Goal: Transaction & Acquisition: Book appointment/travel/reservation

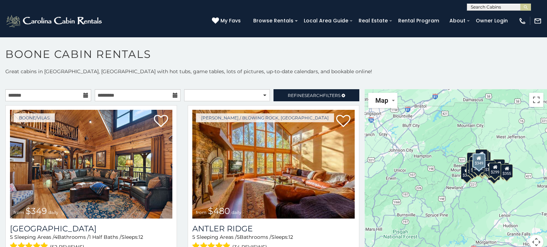
scroll to position [4, 0]
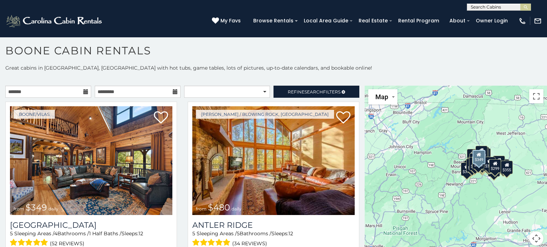
click at [78, 192] on img at bounding box center [91, 160] width 162 height 109
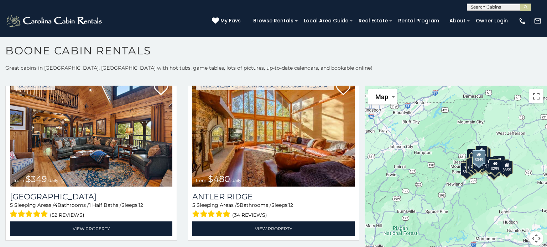
scroll to position [43, 0]
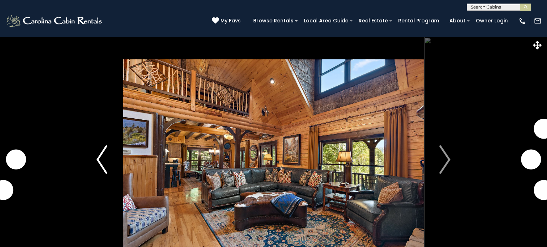
click at [101, 162] on img "Previous" at bounding box center [101, 160] width 11 height 28
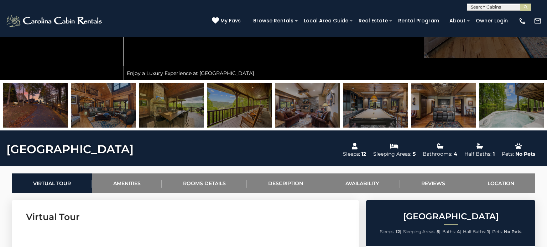
scroll to position [214, 0]
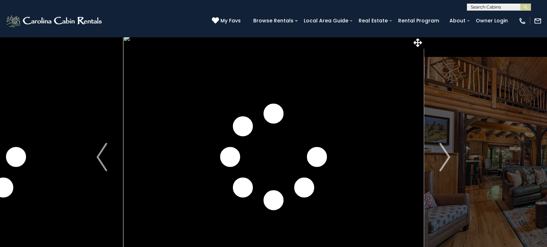
scroll to position [0, 0]
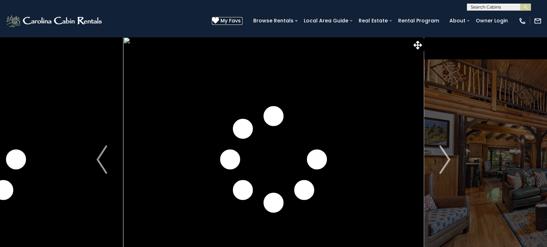
click at [237, 21] on span "My Favs" at bounding box center [230, 20] width 20 height 7
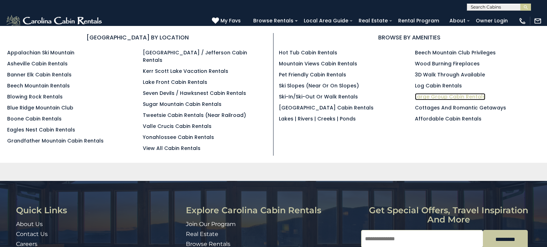
click at [420, 96] on link "Large Group Cabin Rentals" at bounding box center [450, 96] width 70 height 7
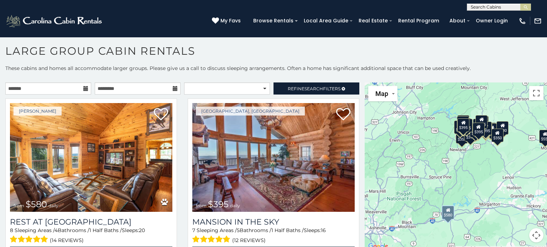
scroll to position [4, 0]
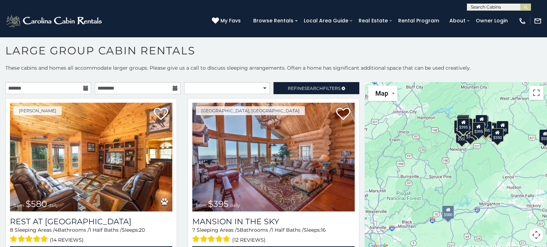
click at [180, 218] on div "[PERSON_NAME] from $580 daily Rest at [GEOGRAPHIC_DATA] 8 Sleeping Areas / 4 Ba…" at bounding box center [91, 184] width 182 height 172
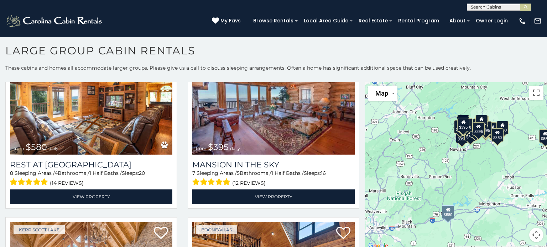
scroll to position [43, 0]
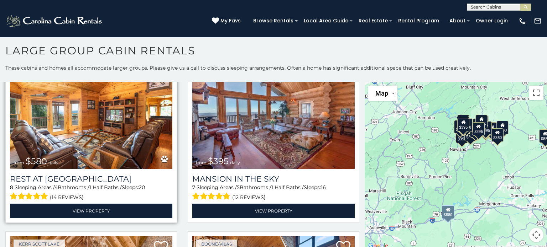
click at [107, 148] on img at bounding box center [91, 114] width 162 height 109
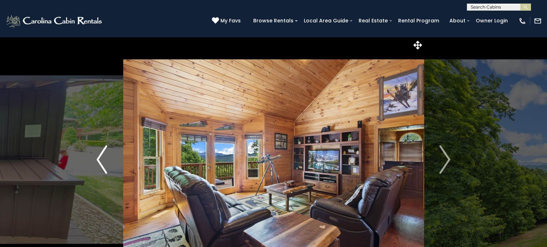
click at [101, 158] on img "Previous" at bounding box center [101, 160] width 11 height 28
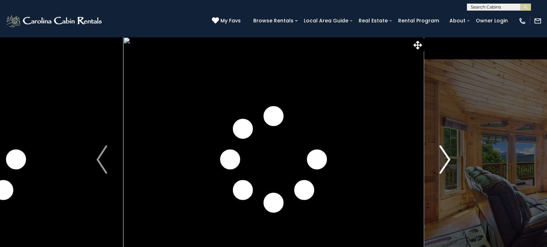
click at [447, 159] on img "Next" at bounding box center [444, 160] width 11 height 28
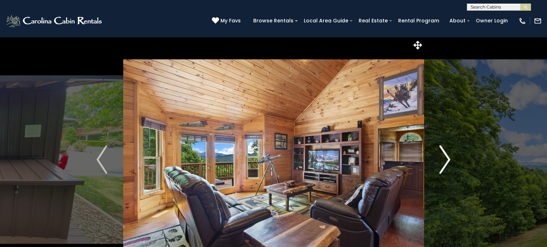
click at [447, 159] on img "Next" at bounding box center [444, 160] width 11 height 28
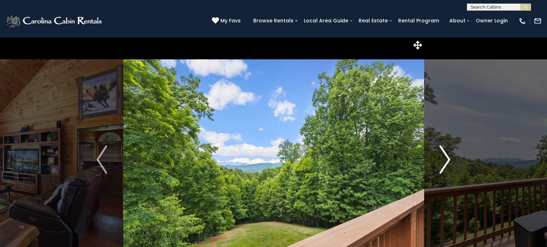
click at [447, 159] on img "Next" at bounding box center [444, 160] width 11 height 28
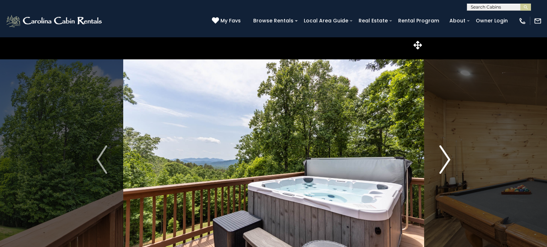
click at [447, 159] on img "Next" at bounding box center [444, 160] width 11 height 28
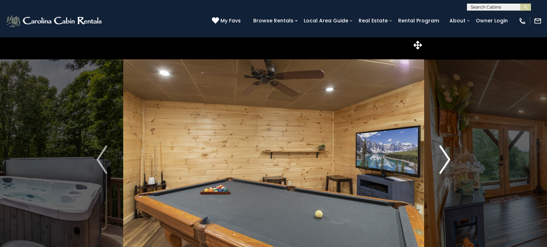
click at [447, 159] on img "Next" at bounding box center [444, 160] width 11 height 28
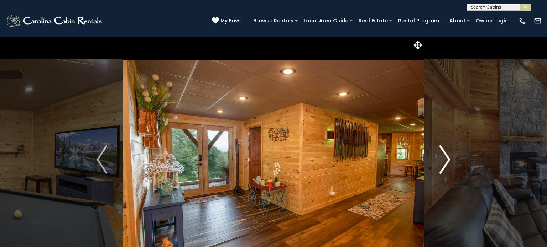
click at [447, 159] on img "Next" at bounding box center [444, 160] width 11 height 28
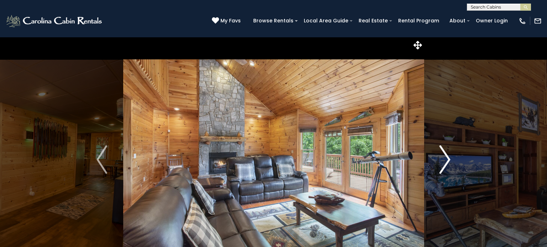
click at [447, 159] on img "Next" at bounding box center [444, 160] width 11 height 28
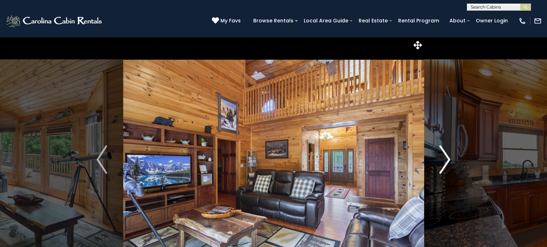
click at [447, 159] on img "Next" at bounding box center [444, 160] width 11 height 28
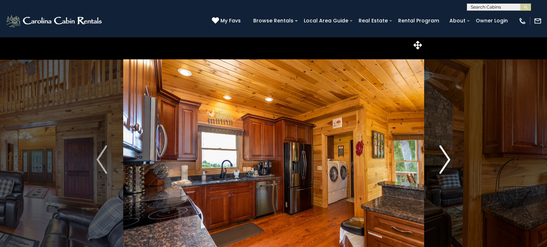
click at [447, 159] on img "Next" at bounding box center [444, 160] width 11 height 28
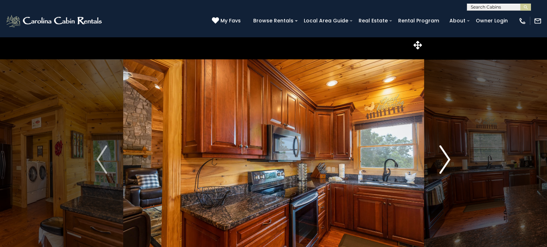
click at [447, 159] on img "Next" at bounding box center [444, 160] width 11 height 28
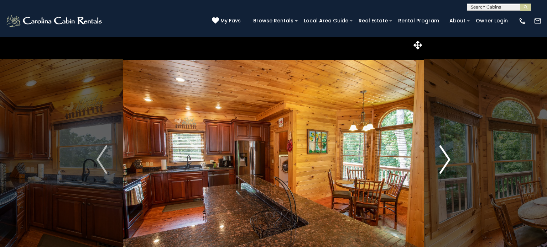
click at [447, 159] on img "Next" at bounding box center [444, 160] width 11 height 28
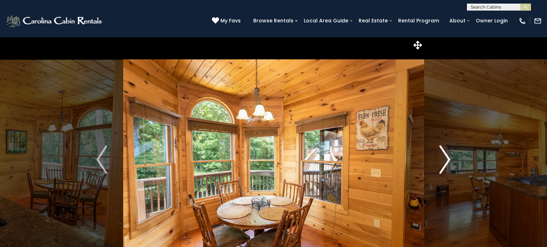
click at [447, 159] on img "Next" at bounding box center [444, 160] width 11 height 28
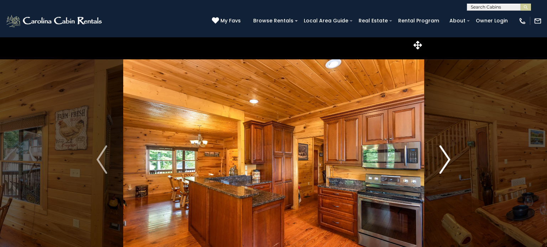
click at [447, 159] on img "Next" at bounding box center [444, 160] width 11 height 28
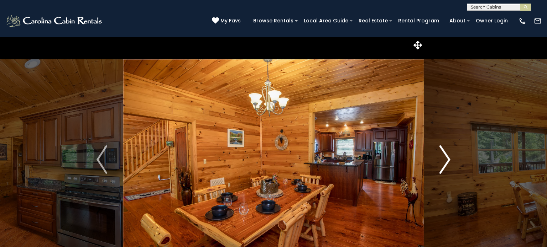
click at [447, 159] on img "Next" at bounding box center [444, 160] width 11 height 28
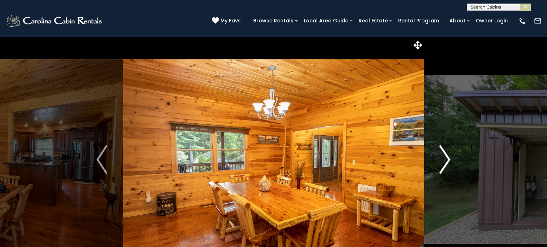
click at [447, 159] on img "Next" at bounding box center [444, 160] width 11 height 28
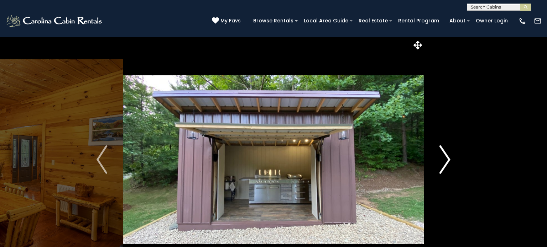
click at [447, 159] on img "Next" at bounding box center [444, 160] width 11 height 28
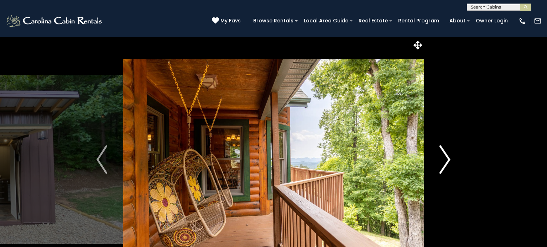
click at [447, 159] on img "Next" at bounding box center [444, 160] width 11 height 28
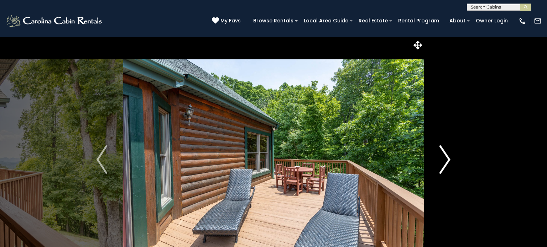
click at [447, 159] on img "Next" at bounding box center [444, 160] width 11 height 28
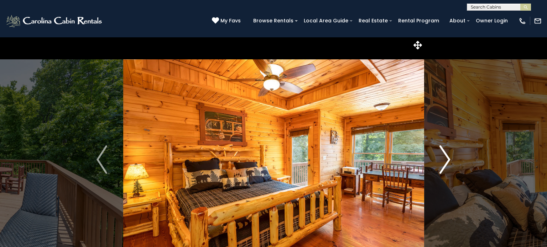
click at [447, 159] on img "Next" at bounding box center [444, 160] width 11 height 28
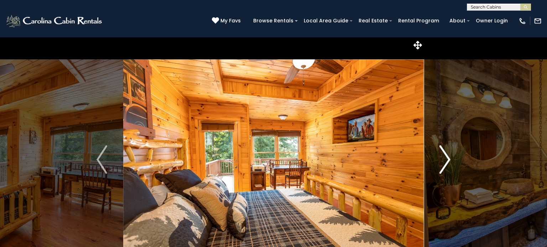
click at [447, 159] on img "Next" at bounding box center [444, 160] width 11 height 28
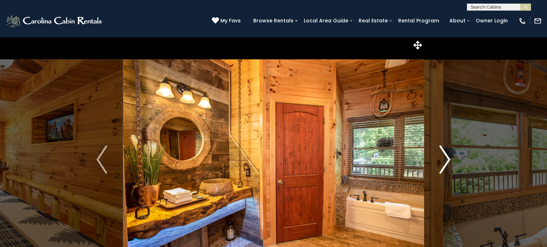
click at [447, 159] on img "Next" at bounding box center [444, 160] width 11 height 28
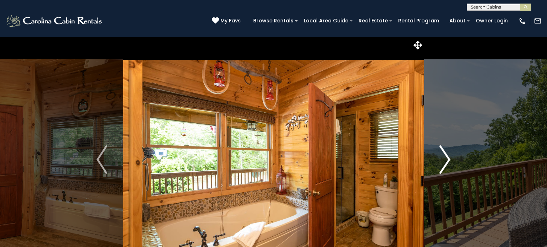
click at [447, 159] on img "Next" at bounding box center [444, 160] width 11 height 28
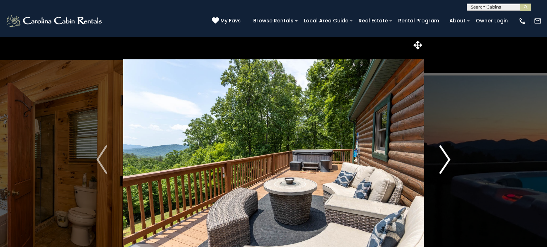
click at [447, 159] on img "Next" at bounding box center [444, 160] width 11 height 28
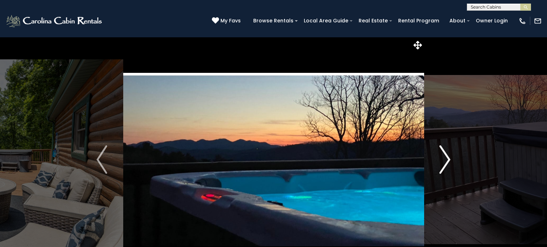
click at [447, 159] on img "Next" at bounding box center [444, 160] width 11 height 28
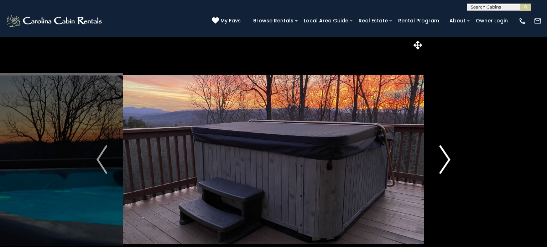
click at [447, 159] on img "Next" at bounding box center [444, 160] width 11 height 28
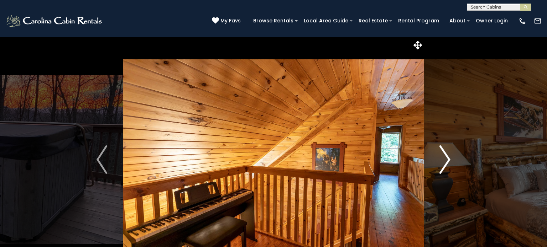
click at [447, 159] on img "Next" at bounding box center [444, 160] width 11 height 28
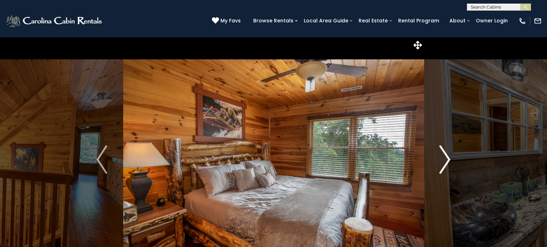
click at [447, 159] on img "Next" at bounding box center [444, 160] width 11 height 28
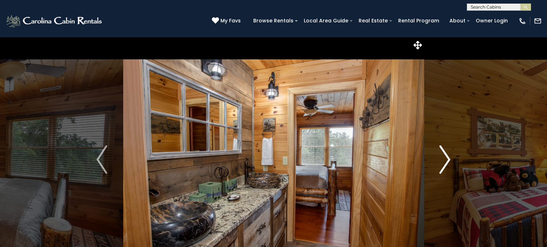
click at [447, 159] on img "Next" at bounding box center [444, 160] width 11 height 28
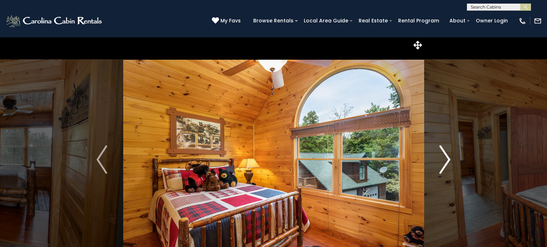
click at [447, 159] on img "Next" at bounding box center [444, 160] width 11 height 28
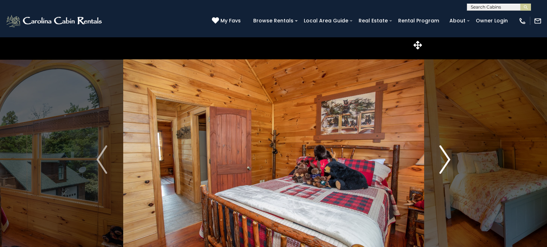
click at [447, 159] on img "Next" at bounding box center [444, 160] width 11 height 28
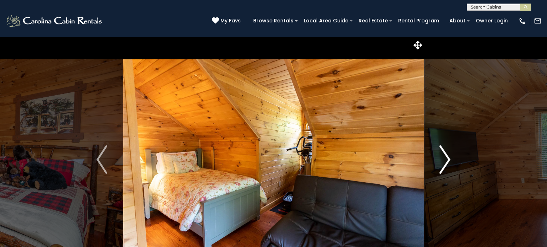
click at [447, 159] on img "Next" at bounding box center [444, 160] width 11 height 28
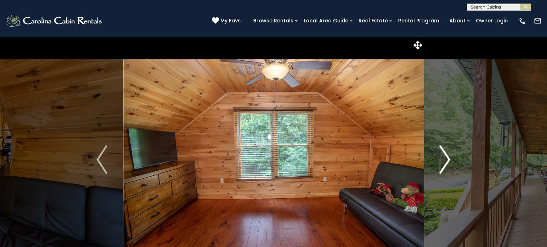
click at [447, 159] on img "Next" at bounding box center [444, 160] width 11 height 28
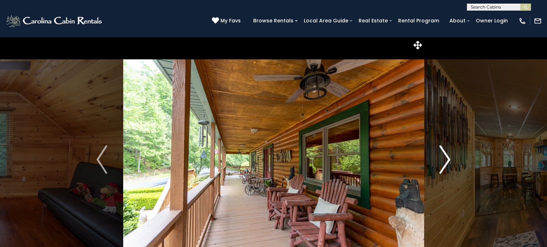
click at [447, 159] on img "Next" at bounding box center [444, 160] width 11 height 28
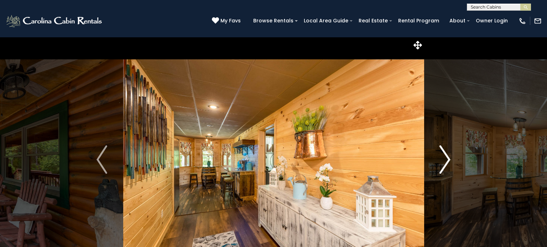
click at [447, 159] on img "Next" at bounding box center [444, 160] width 11 height 28
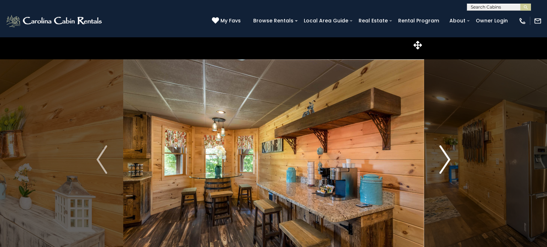
click at [447, 159] on img "Next" at bounding box center [444, 160] width 11 height 28
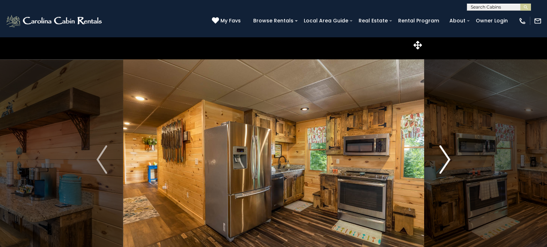
click at [447, 159] on img "Next" at bounding box center [444, 160] width 11 height 28
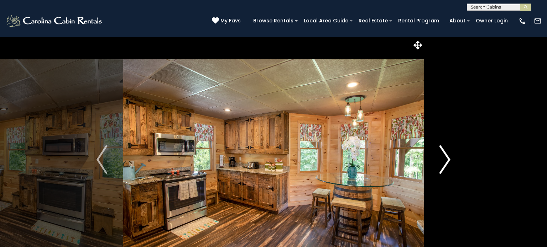
click at [447, 159] on img "Next" at bounding box center [444, 160] width 11 height 28
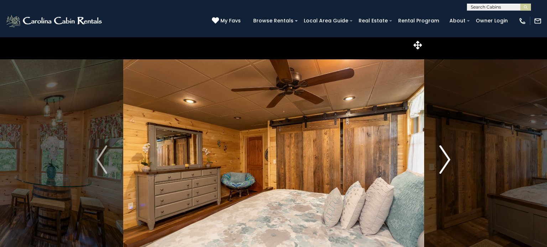
click at [447, 159] on img "Next" at bounding box center [444, 160] width 11 height 28
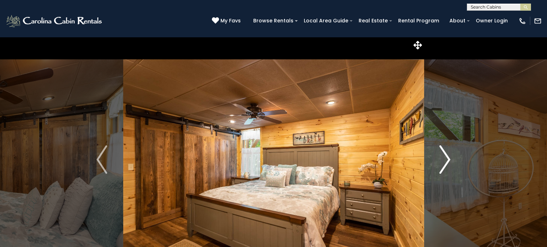
click at [447, 159] on img "Next" at bounding box center [444, 160] width 11 height 28
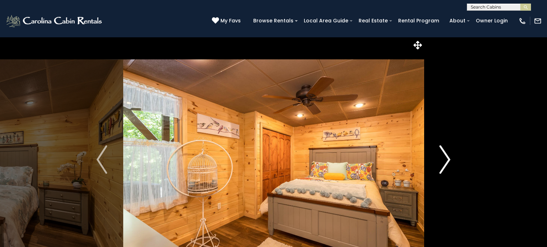
click at [447, 159] on img "Next" at bounding box center [444, 160] width 11 height 28
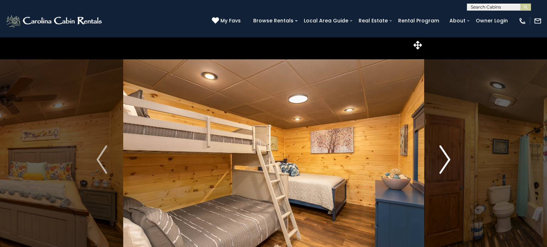
click at [447, 159] on img "Next" at bounding box center [444, 160] width 11 height 28
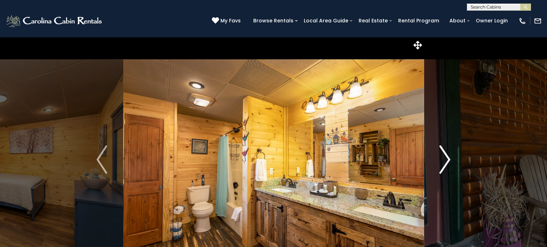
click at [447, 159] on img "Next" at bounding box center [444, 160] width 11 height 28
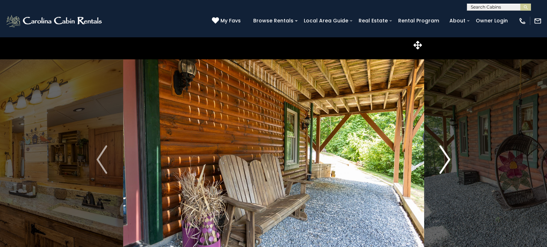
click at [447, 159] on img "Next" at bounding box center [444, 160] width 11 height 28
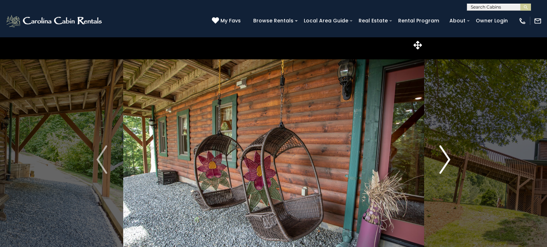
click at [447, 159] on img "Next" at bounding box center [444, 160] width 11 height 28
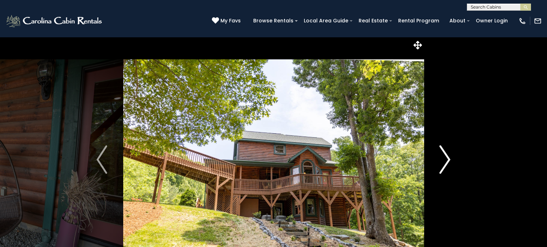
click at [447, 159] on img "Next" at bounding box center [444, 160] width 11 height 28
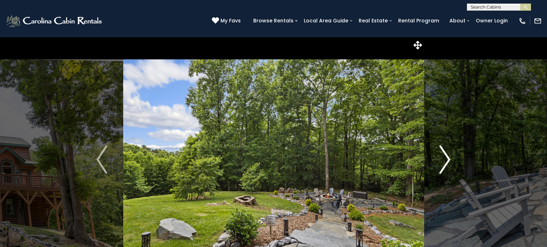
click at [447, 159] on img "Next" at bounding box center [444, 160] width 11 height 28
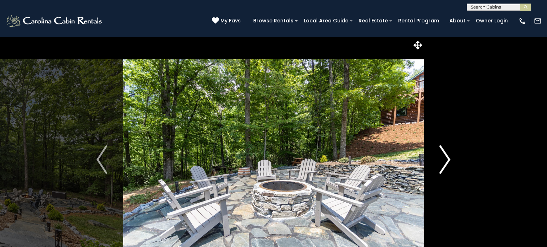
click at [447, 159] on img "Next" at bounding box center [444, 160] width 11 height 28
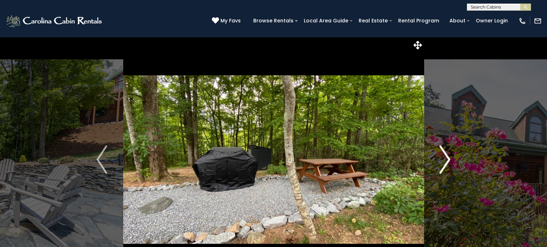
click at [447, 159] on img "Next" at bounding box center [444, 160] width 11 height 28
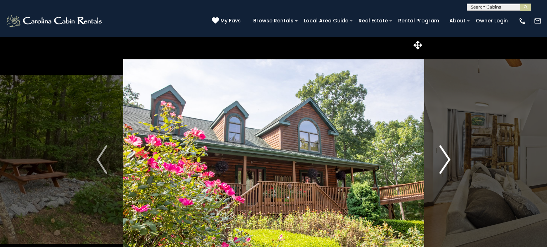
click at [447, 159] on img "Next" at bounding box center [444, 160] width 11 height 28
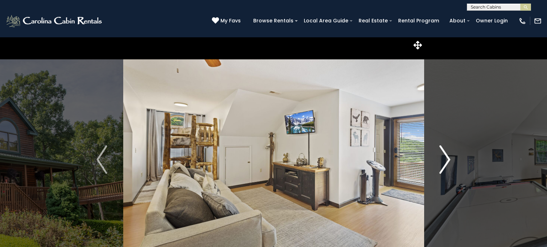
click at [447, 159] on img "Next" at bounding box center [444, 160] width 11 height 28
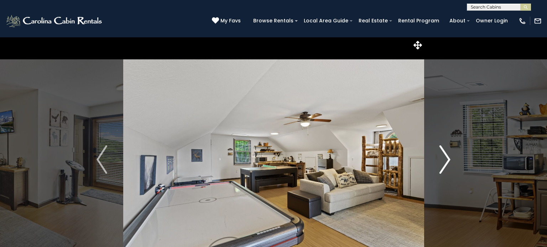
click at [447, 159] on img "Next" at bounding box center [444, 160] width 11 height 28
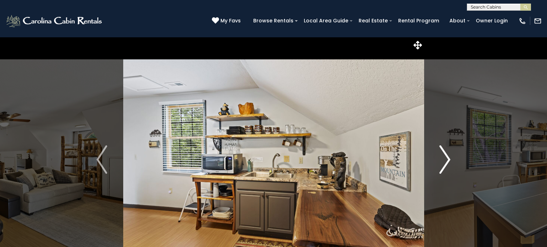
click at [447, 159] on img "Next" at bounding box center [444, 160] width 11 height 28
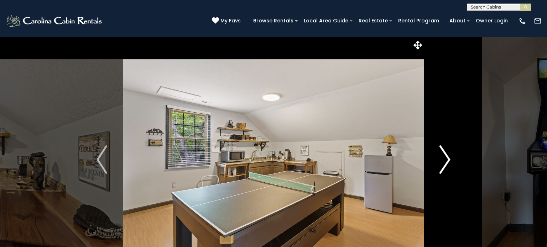
click at [447, 159] on img "Next" at bounding box center [444, 160] width 11 height 28
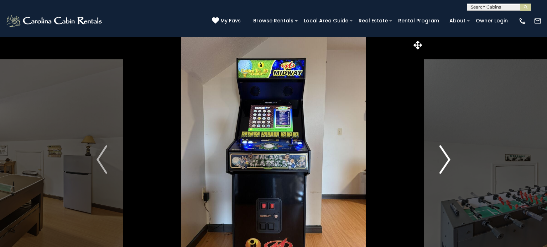
click at [447, 159] on img "Next" at bounding box center [444, 160] width 11 height 28
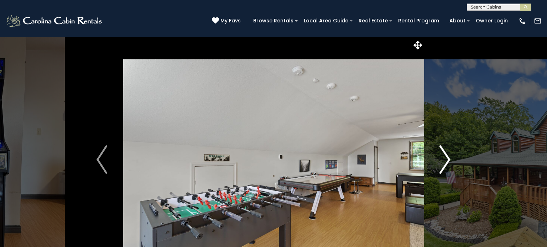
click at [447, 159] on img "Next" at bounding box center [444, 160] width 11 height 28
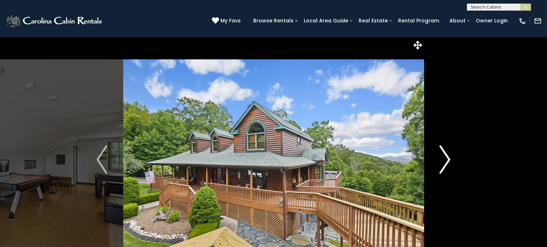
click at [447, 159] on img "Next" at bounding box center [444, 160] width 11 height 28
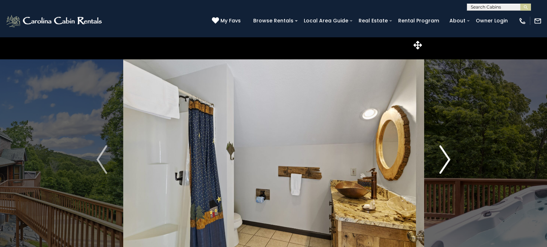
click at [447, 159] on img "Next" at bounding box center [444, 160] width 11 height 28
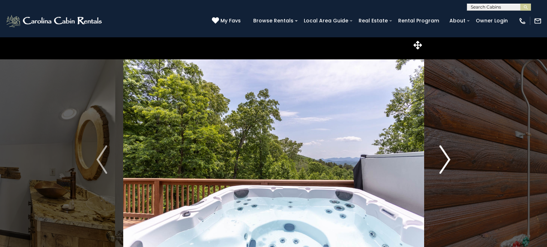
click at [447, 159] on img "Next" at bounding box center [444, 160] width 11 height 28
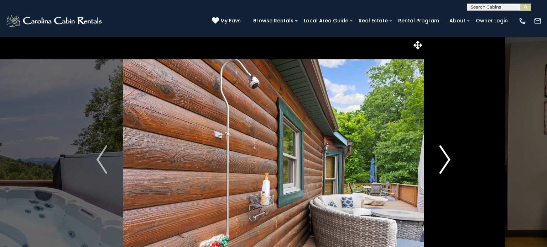
click at [447, 159] on img "Next" at bounding box center [444, 160] width 11 height 28
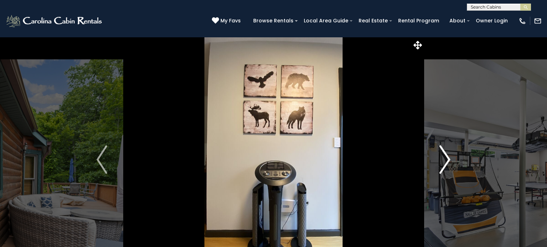
click at [447, 159] on img "Next" at bounding box center [444, 160] width 11 height 28
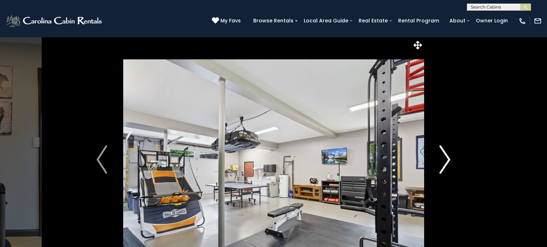
click at [447, 159] on img "Next" at bounding box center [444, 160] width 11 height 28
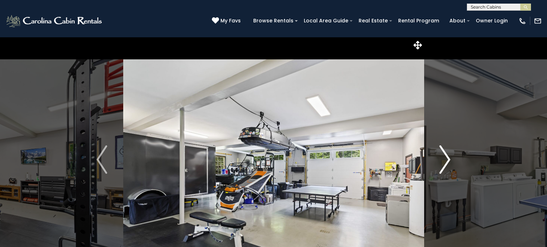
click at [447, 159] on img "Next" at bounding box center [444, 160] width 11 height 28
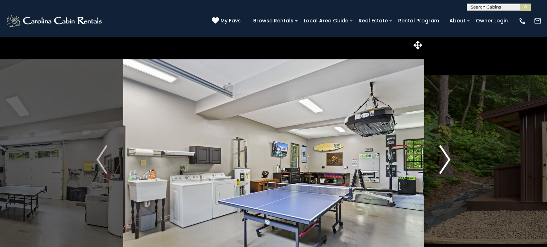
click at [447, 159] on img "Next" at bounding box center [444, 160] width 11 height 28
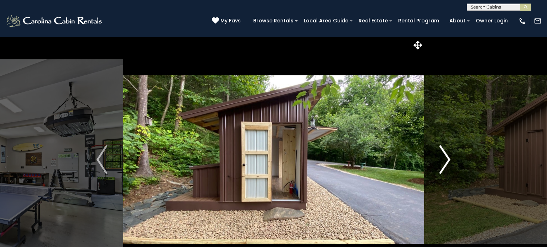
click at [447, 159] on img "Next" at bounding box center [444, 160] width 11 height 28
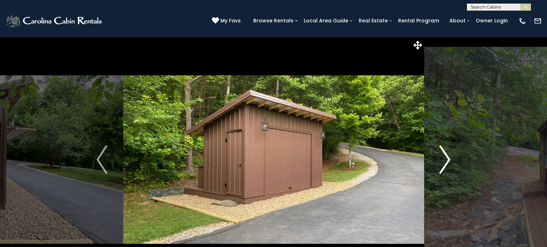
click at [447, 159] on img "Next" at bounding box center [444, 160] width 11 height 28
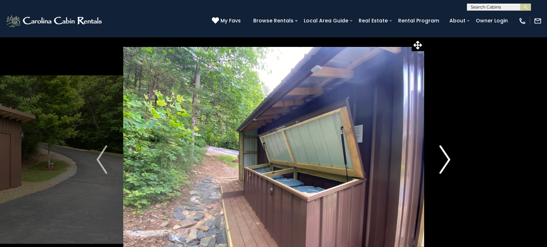
click at [447, 159] on img "Next" at bounding box center [444, 160] width 11 height 28
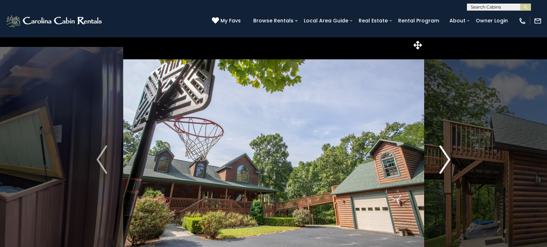
click at [447, 159] on img "Next" at bounding box center [444, 160] width 11 height 28
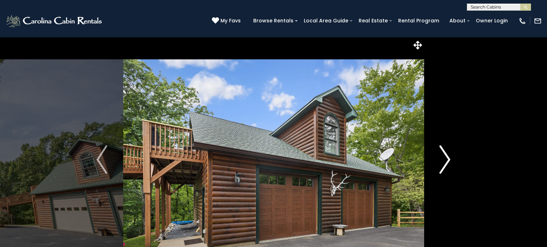
click at [447, 159] on img "Next" at bounding box center [444, 160] width 11 height 28
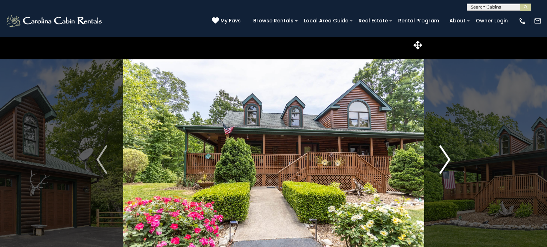
click at [447, 159] on img "Next" at bounding box center [444, 160] width 11 height 28
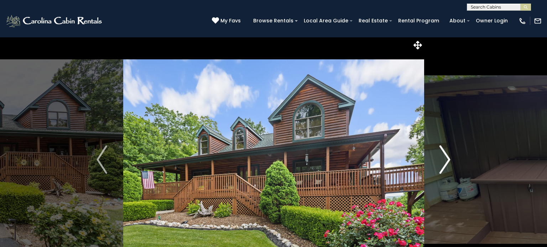
click at [447, 159] on img "Next" at bounding box center [444, 160] width 11 height 28
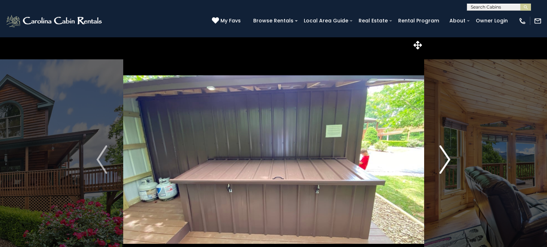
click at [447, 159] on img "Next" at bounding box center [444, 160] width 11 height 28
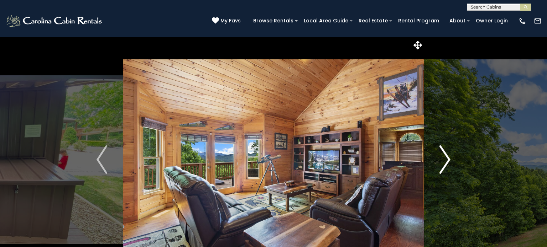
click at [447, 159] on img "Next" at bounding box center [444, 160] width 11 height 28
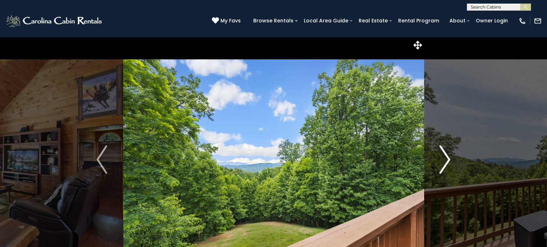
click at [447, 159] on img "Next" at bounding box center [444, 160] width 11 height 28
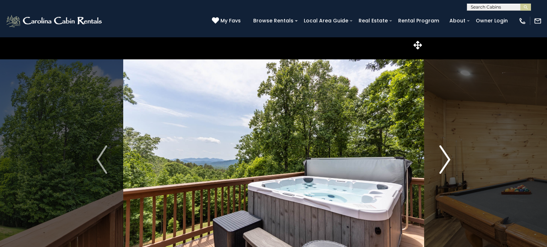
click at [447, 159] on img "Next" at bounding box center [444, 160] width 11 height 28
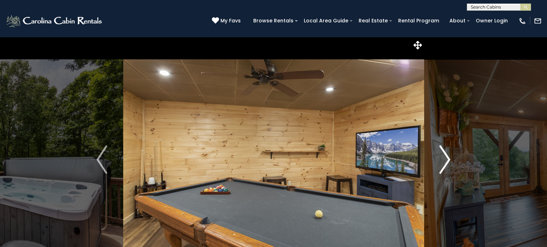
click at [447, 159] on img "Next" at bounding box center [444, 160] width 11 height 28
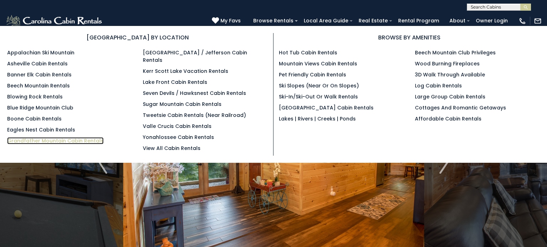
click at [44, 141] on link "Grandfather Mountain Cabin Rentals" at bounding box center [55, 140] width 96 height 7
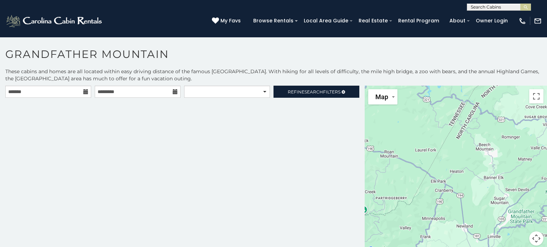
scroll to position [4, 0]
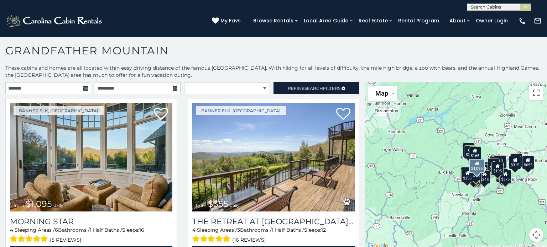
click at [180, 182] on div "Banner Elk, NC from $1,095 daily Morning Star 4 Sleeping Areas / 6 Bathrooms / …" at bounding box center [91, 184] width 182 height 172
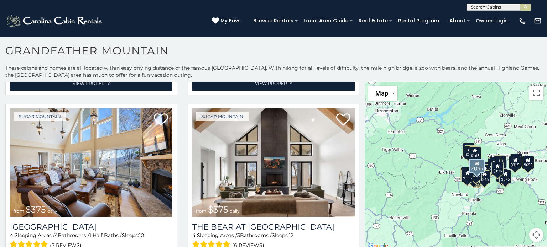
scroll to position [2121, 0]
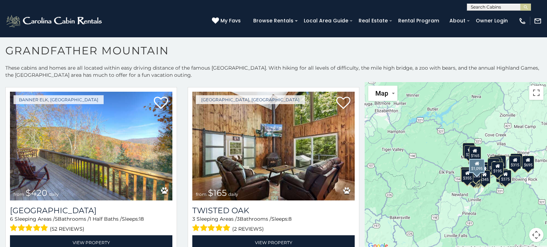
scroll to position [2477, 0]
